Goal: Communication & Community: Ask a question

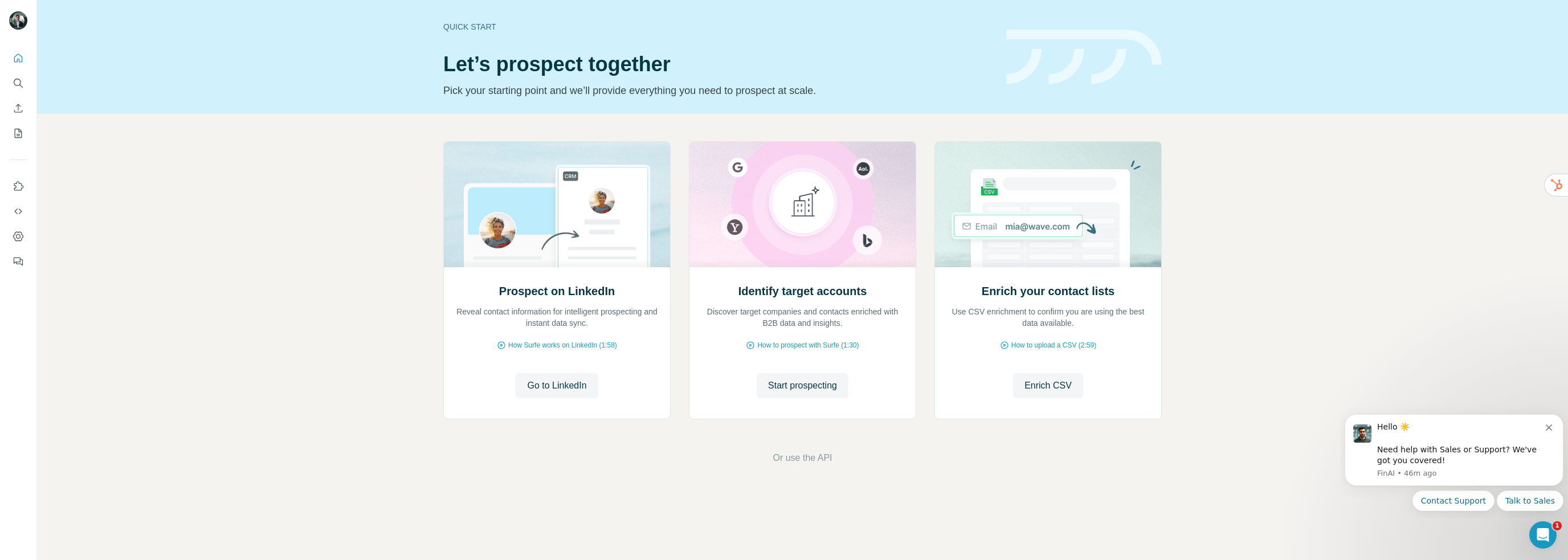
click at [567, 381] on span "Go to LinkedIn" at bounding box center [556, 385] width 59 height 13
click at [808, 454] on span "Or use the API" at bounding box center [802, 458] width 59 height 13
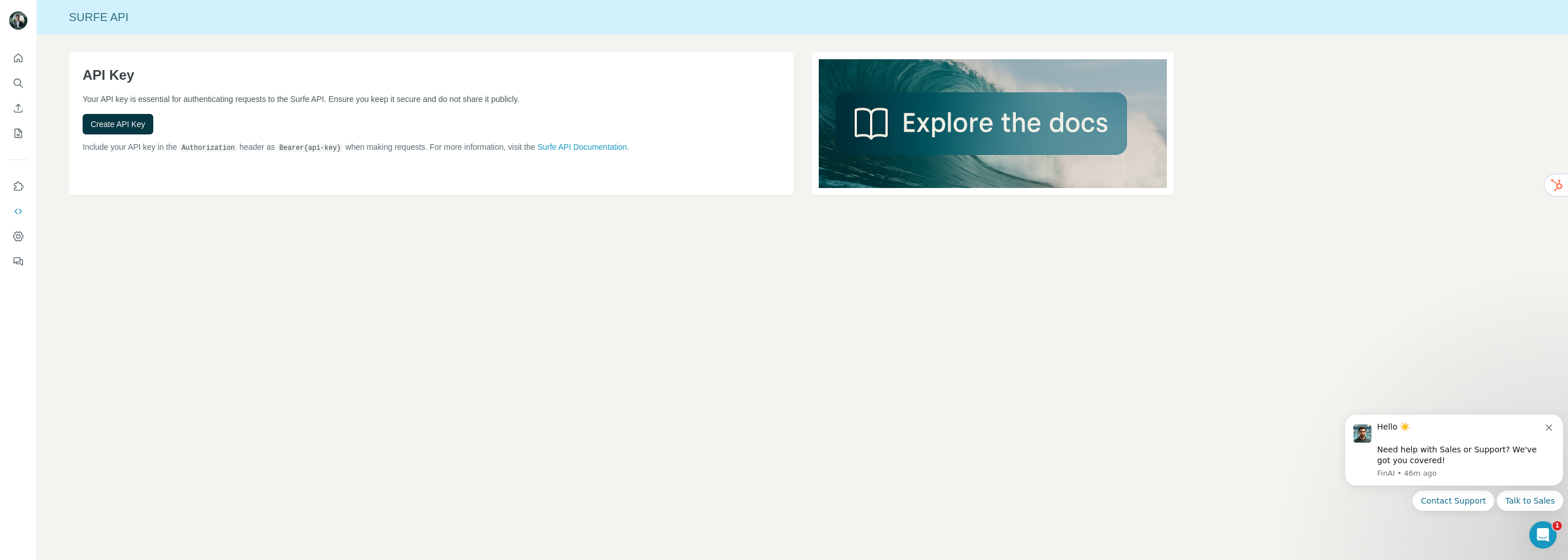
click at [130, 121] on span "Create API Key" at bounding box center [118, 124] width 55 height 12
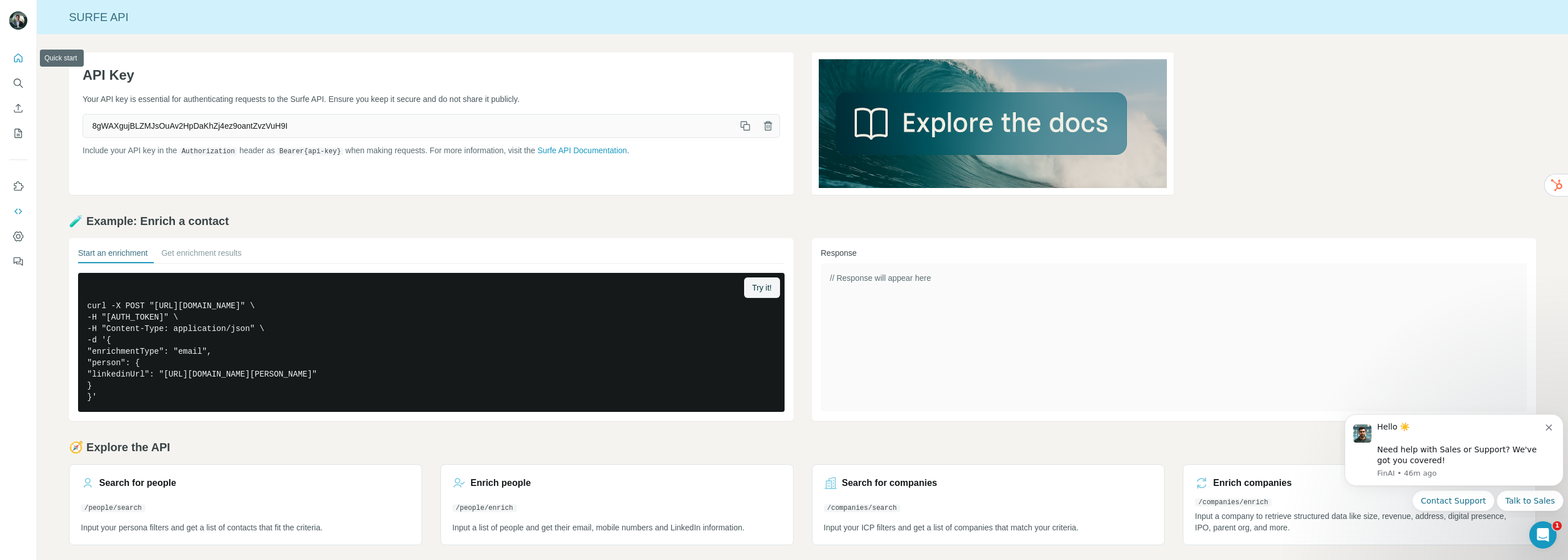
click at [9, 55] on button "Quick start" at bounding box center [18, 58] width 18 height 21
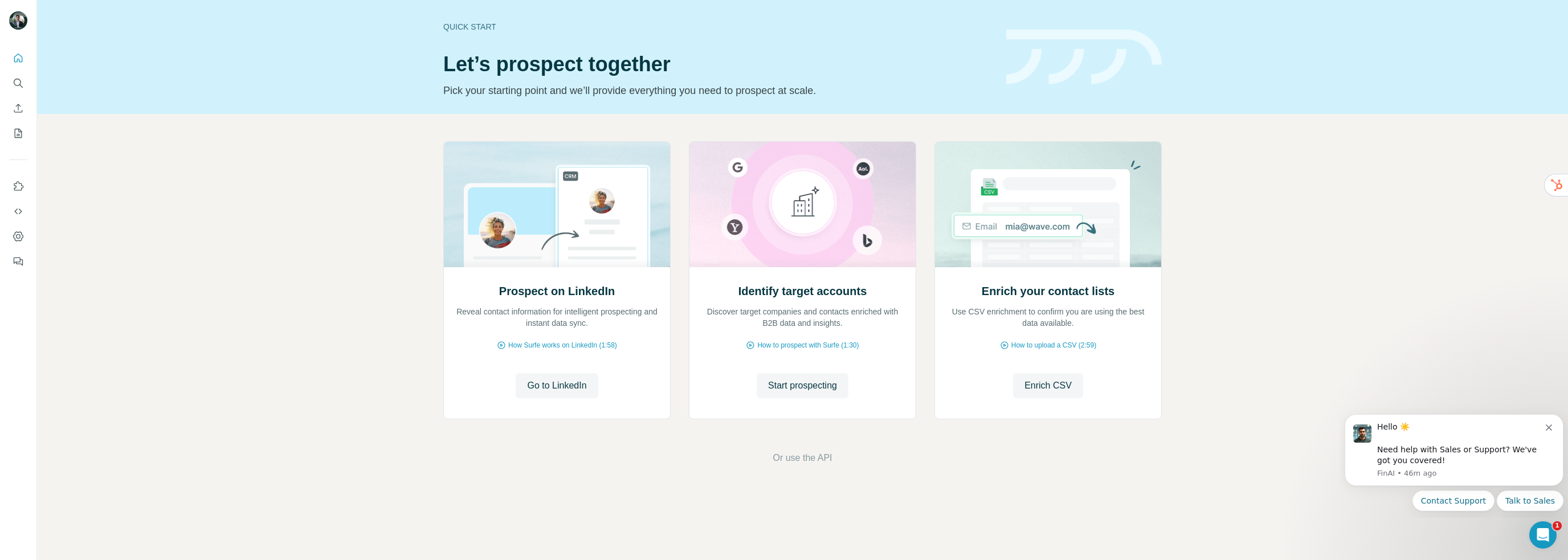
click at [30, 58] on div at bounding box center [18, 156] width 37 height 231
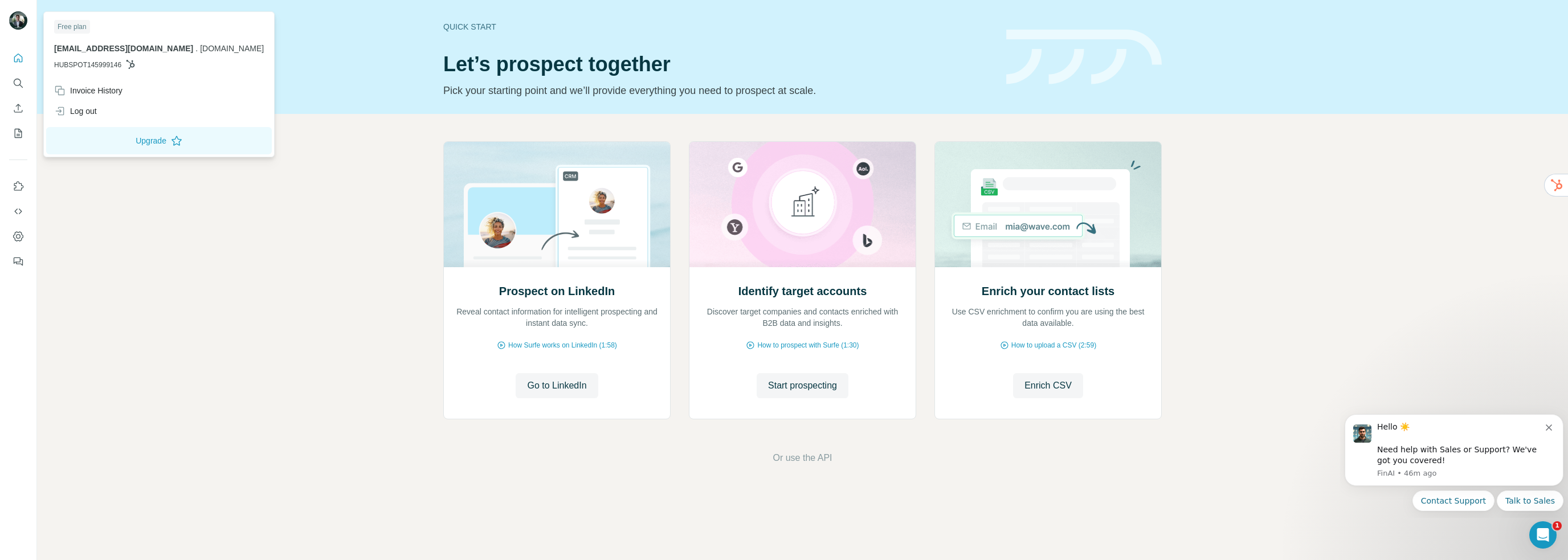
click at [25, 17] on img at bounding box center [18, 21] width 18 height 18
click at [98, 91] on div "Invoice History" at bounding box center [88, 90] width 68 height 12
click at [121, 147] on button "Upgrade" at bounding box center [159, 141] width 226 height 27
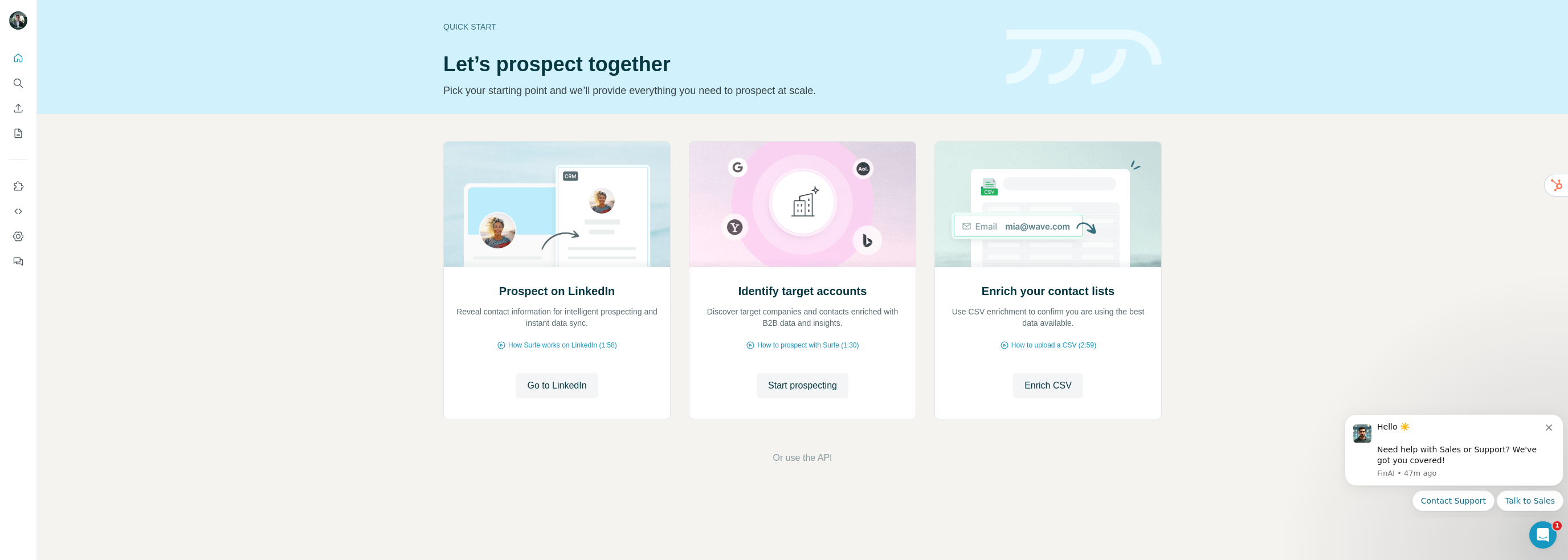
click at [1474, 503] on button "Contact Support" at bounding box center [1453, 501] width 82 height 21
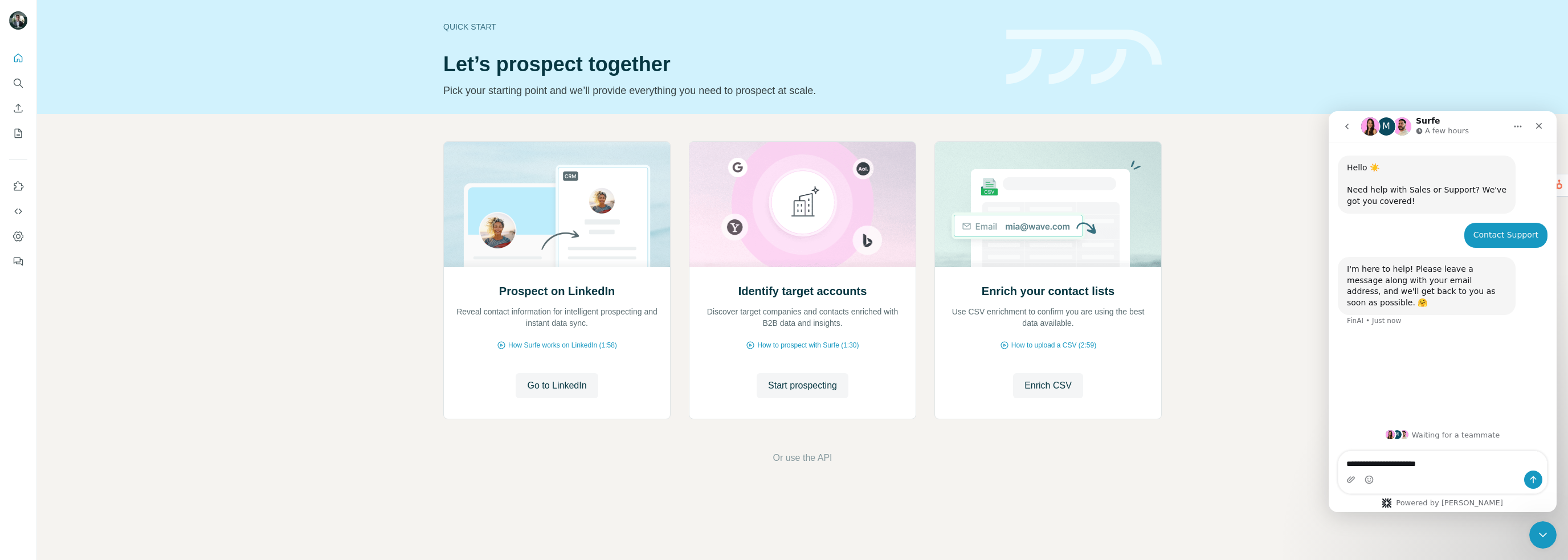
type textarea "**********"
click at [1199, 206] on div "Prospect on LinkedIn Reveal contact information for intelligent prospecting and…" at bounding box center [802, 303] width 1531 height 379
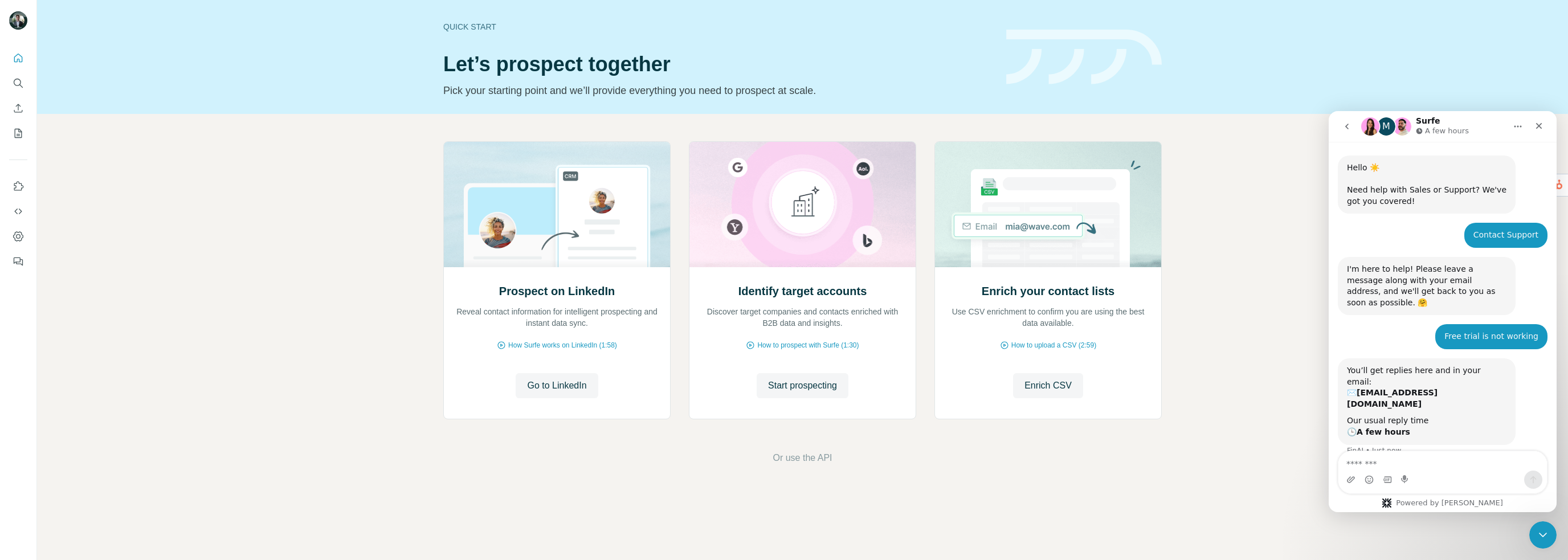
scroll to position [15, 0]
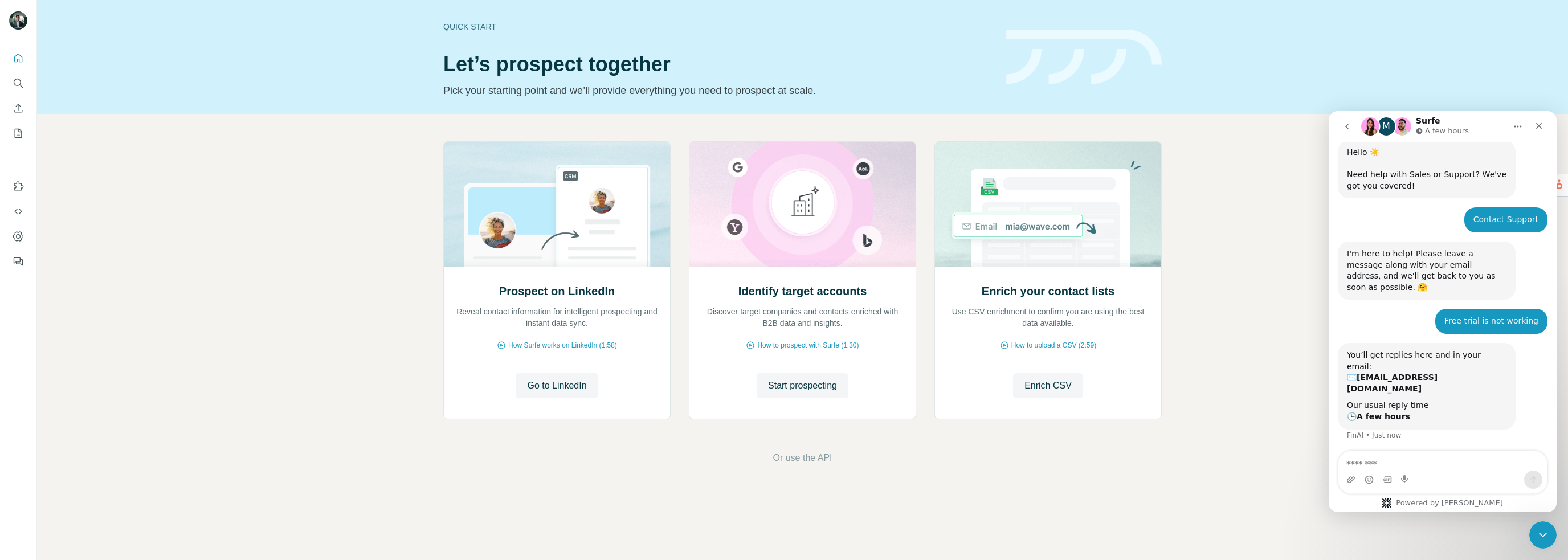
drag, startPoint x: 1231, startPoint y: 410, endPoint x: 1261, endPoint y: 387, distance: 37.8
click at [1231, 410] on div "Prospect on LinkedIn Reveal contact information for intelligent prospecting and…" at bounding box center [802, 303] width 1531 height 379
click at [1535, 123] on icon "Close" at bounding box center [1539, 125] width 9 height 9
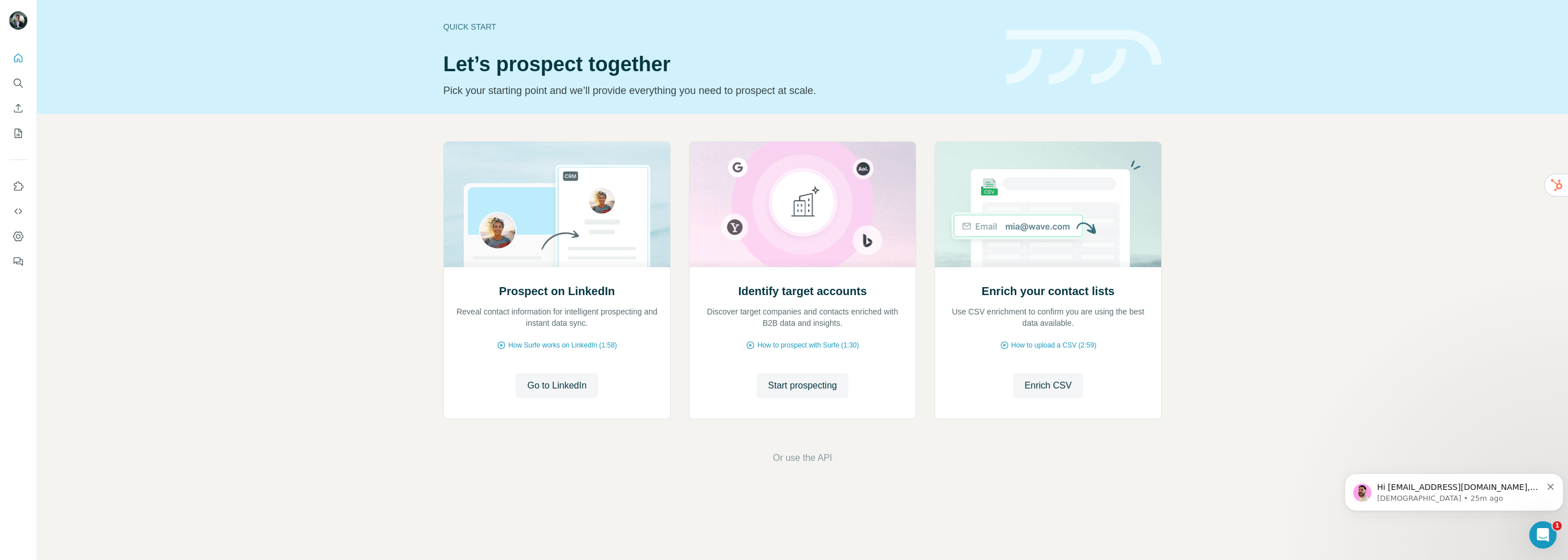
scroll to position [0, 0]
